Goal: Find specific page/section: Find specific page/section

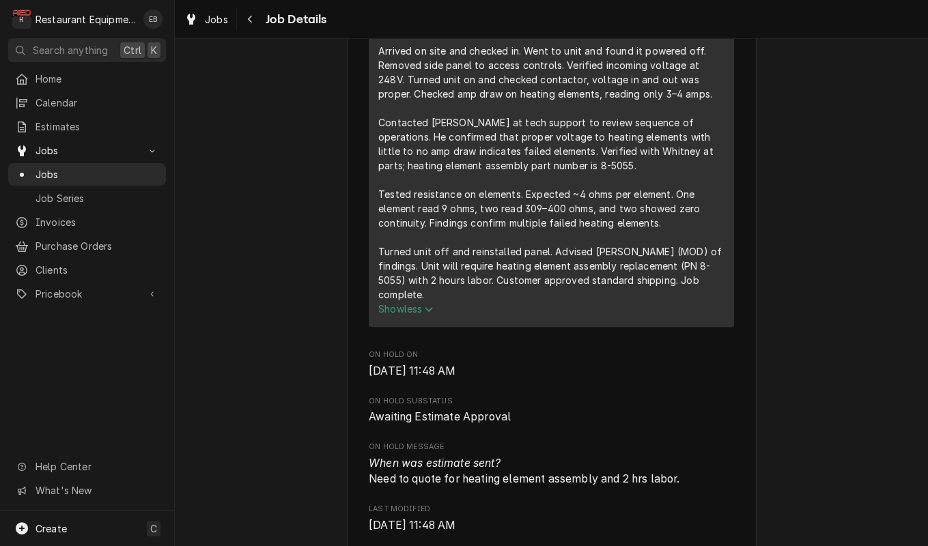
scroll to position [820, 0]
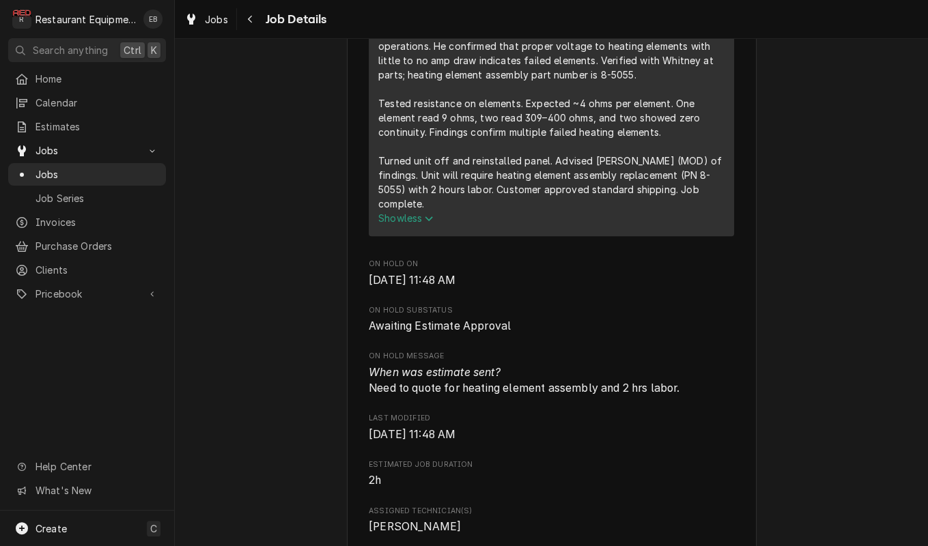
click at [401, 224] on span "Show less" at bounding box center [405, 218] width 55 height 12
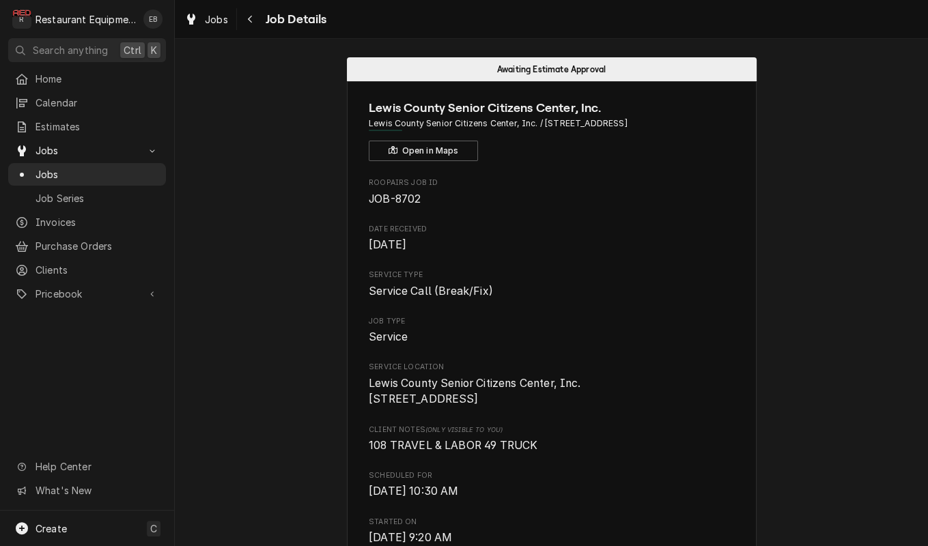
scroll to position [0, 0]
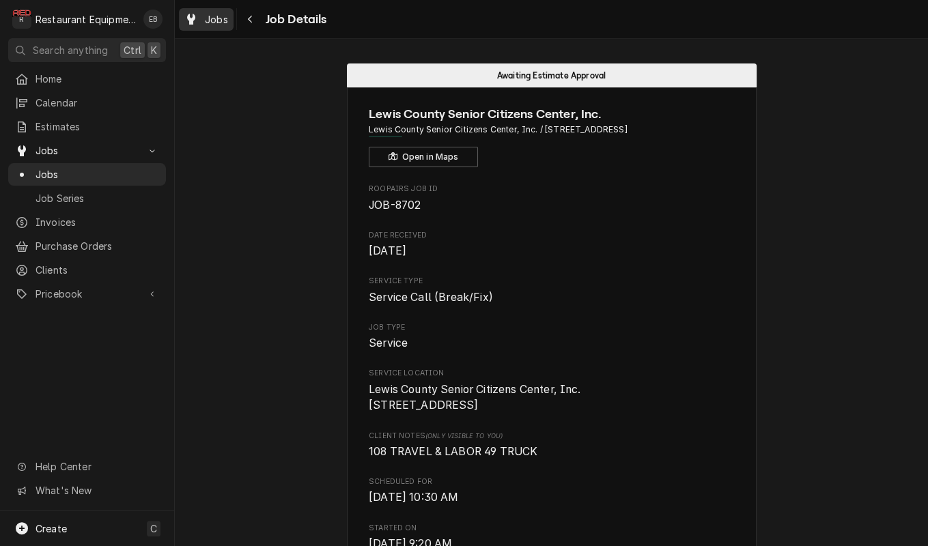
click at [225, 20] on span "Jobs" at bounding box center [216, 19] width 23 height 14
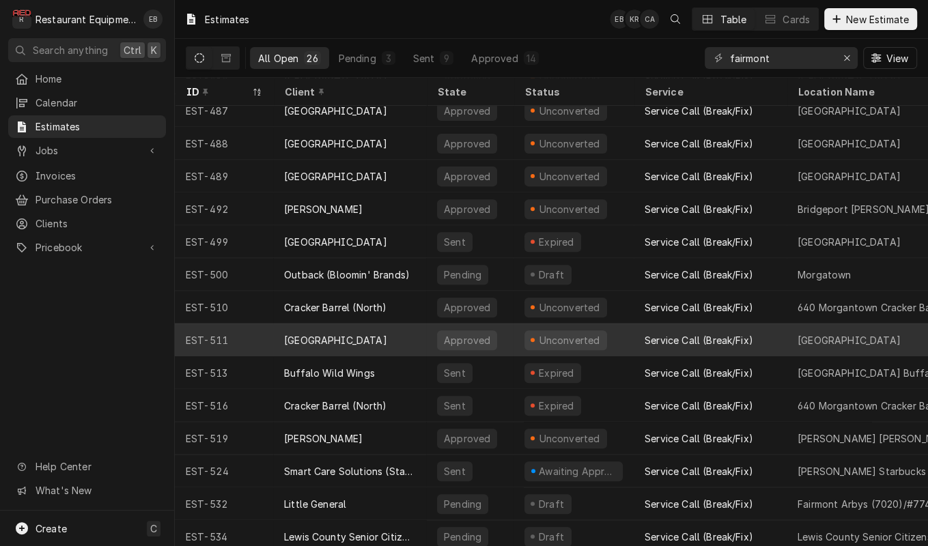
scroll to position [426, 0]
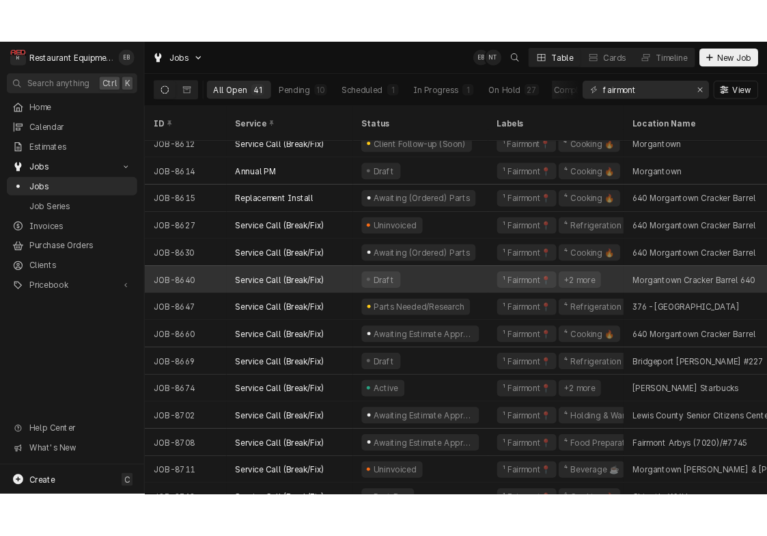
scroll to position [928, 0]
